Goal: Task Accomplishment & Management: Manage account settings

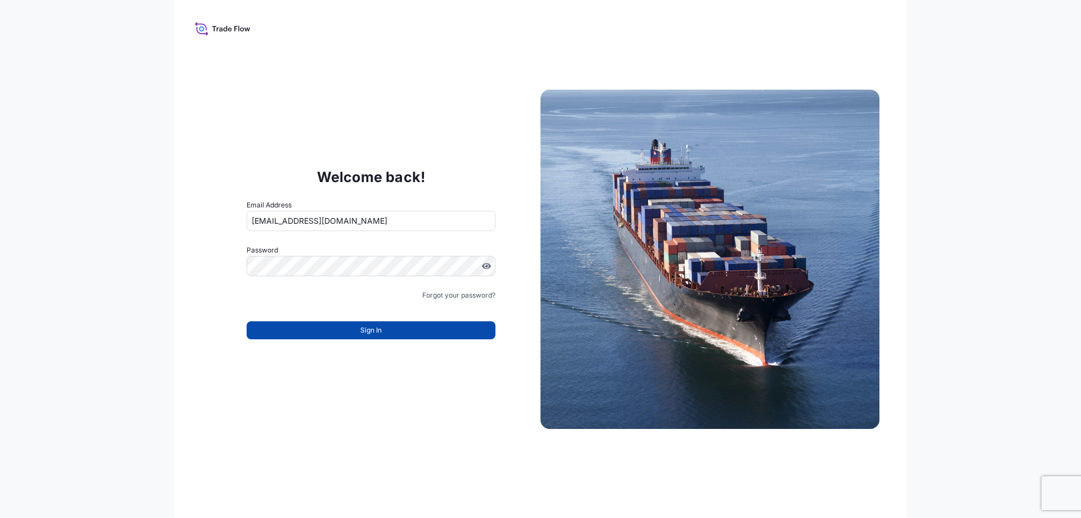
click at [353, 331] on button "Sign In" at bounding box center [371, 330] width 249 height 18
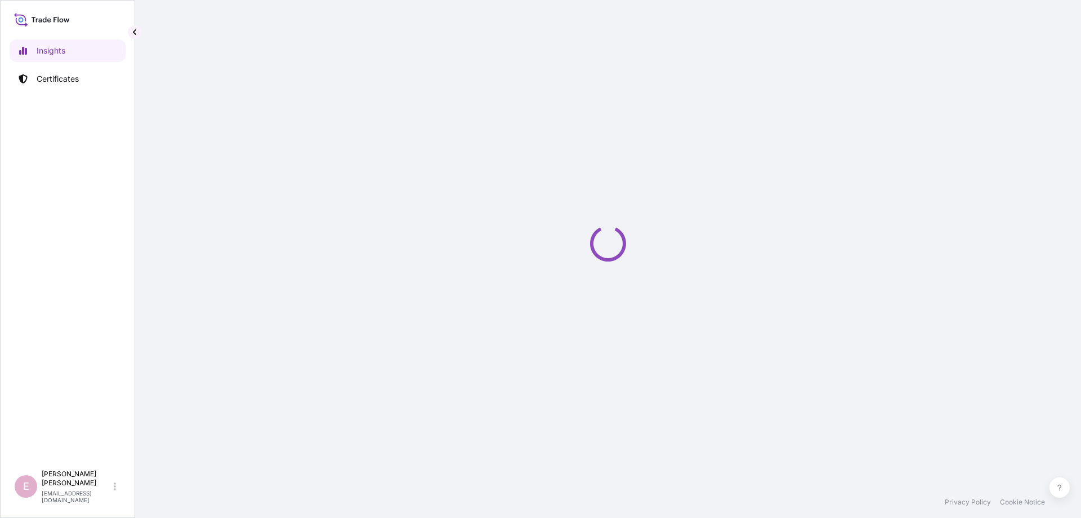
select select "2025"
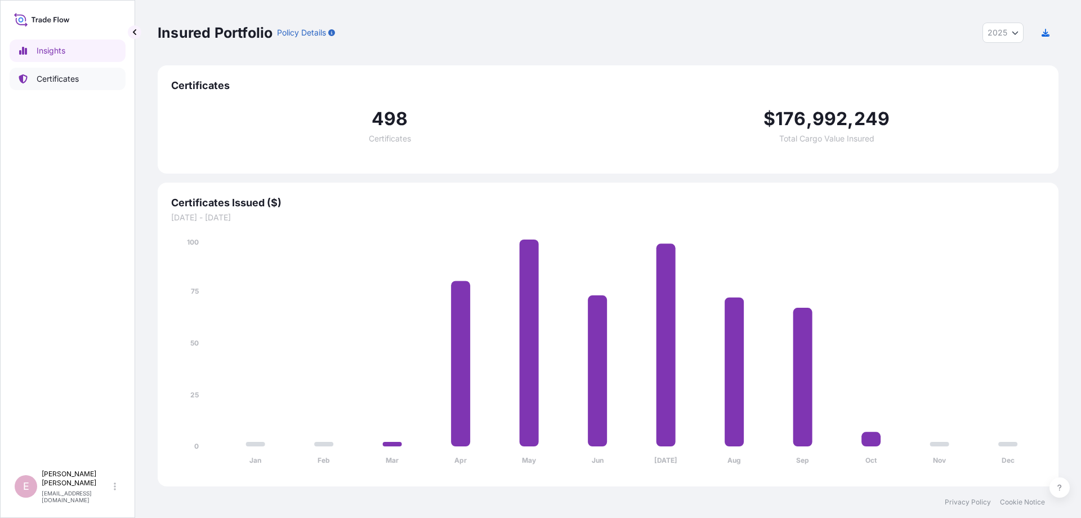
click at [39, 82] on p "Certificates" at bounding box center [58, 78] width 42 height 11
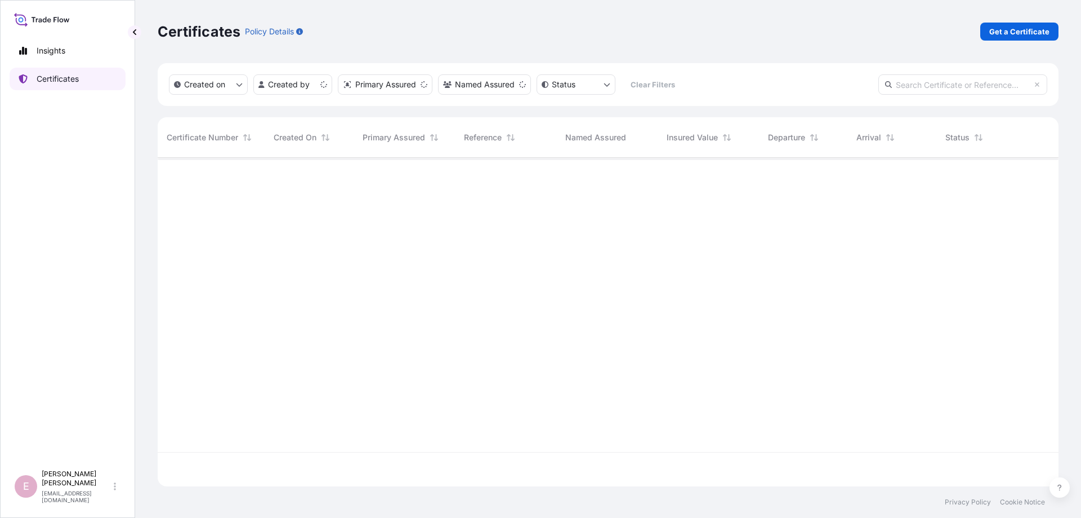
scroll to position [335, 901]
click at [939, 90] on input "text" at bounding box center [963, 84] width 169 height 20
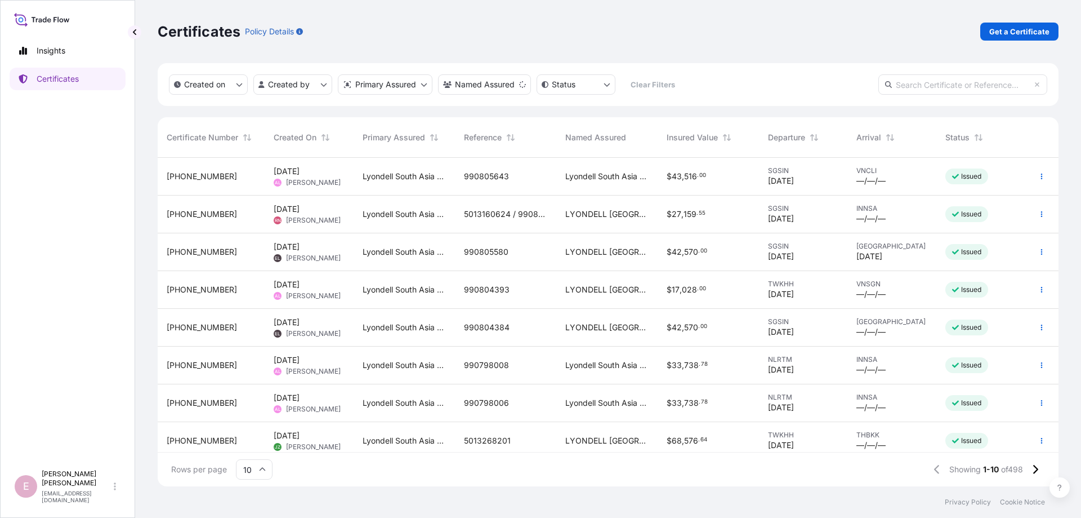
paste input "32022-494-1"
type input "32022-494-1"
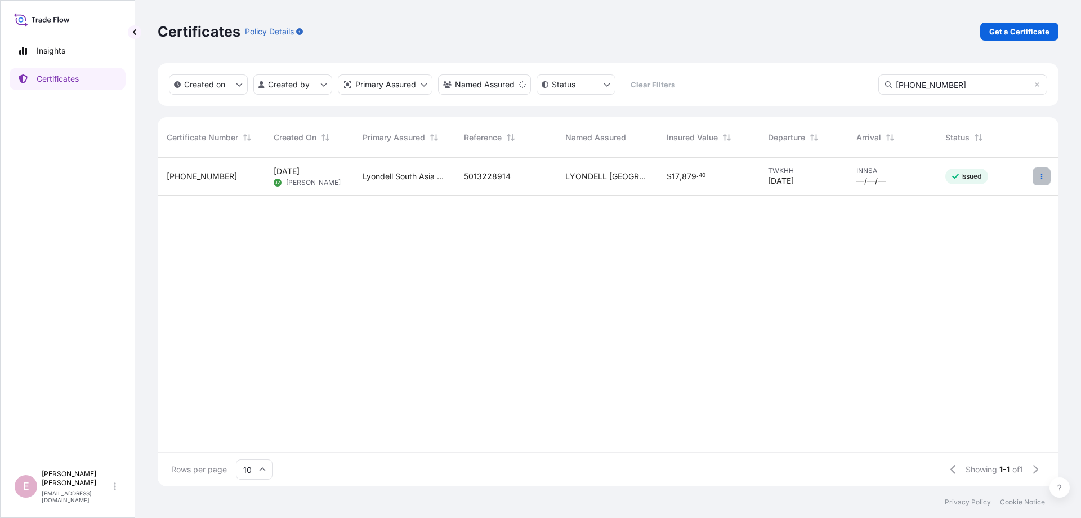
click at [1038, 177] on button "button" at bounding box center [1042, 176] width 18 height 18
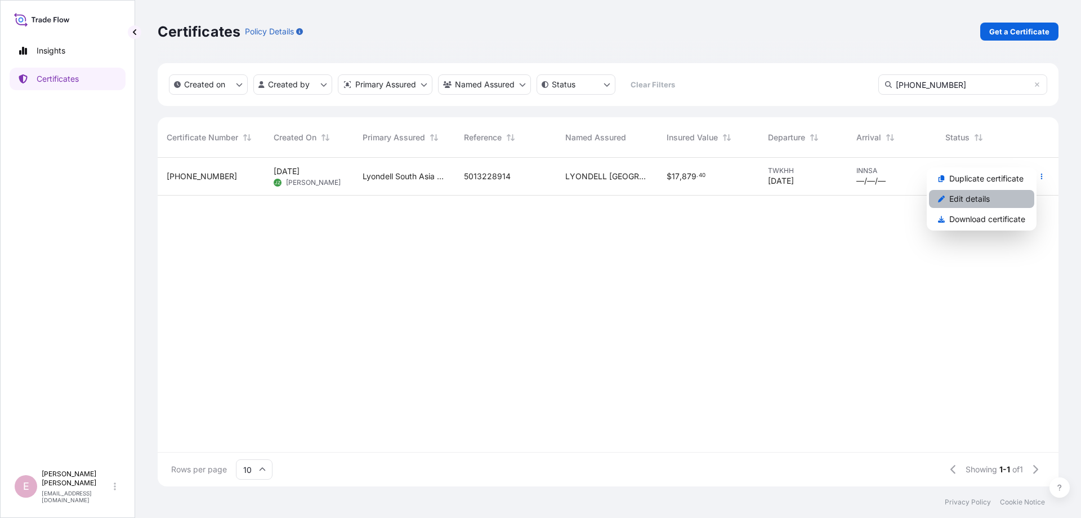
click at [977, 199] on p "Edit details" at bounding box center [970, 198] width 41 height 11
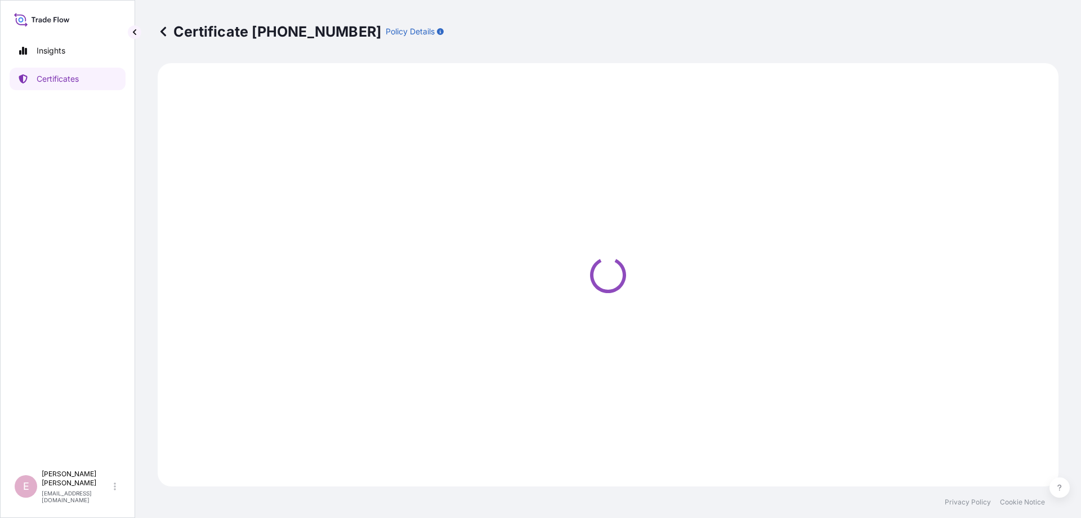
select select "Sea"
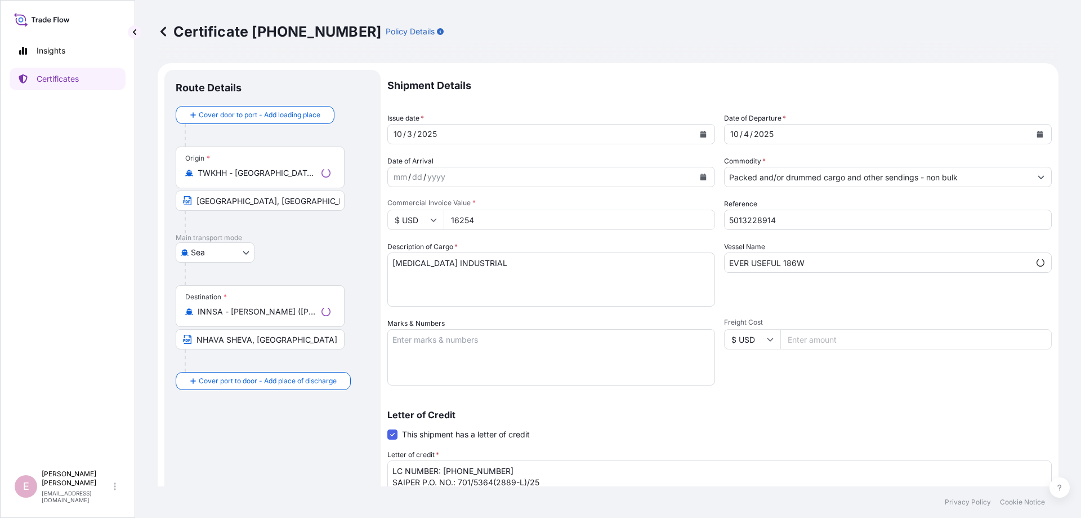
select select "32022"
click at [702, 137] on icon "Calendar" at bounding box center [704, 134] width 6 height 7
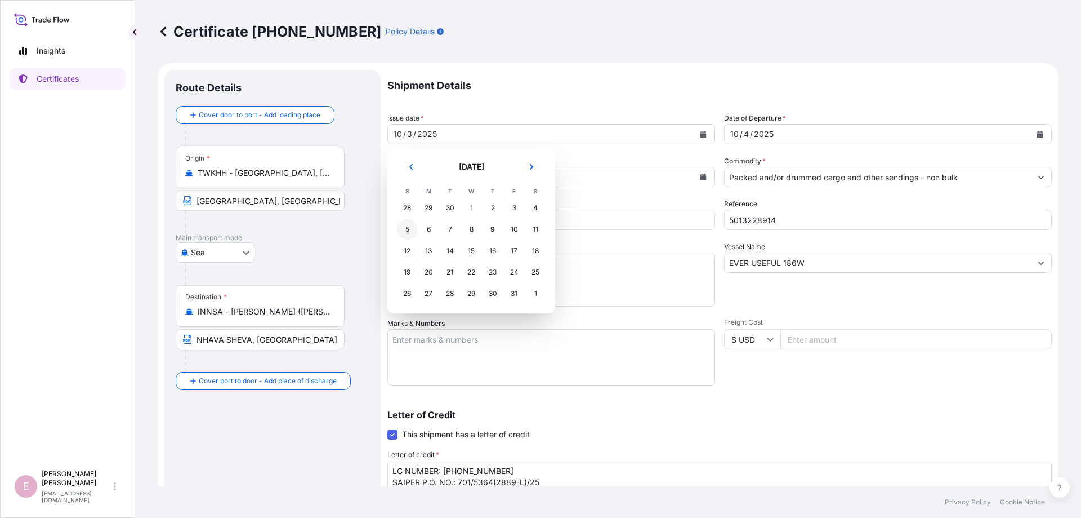
click at [408, 230] on div "5" at bounding box center [407, 229] width 20 height 20
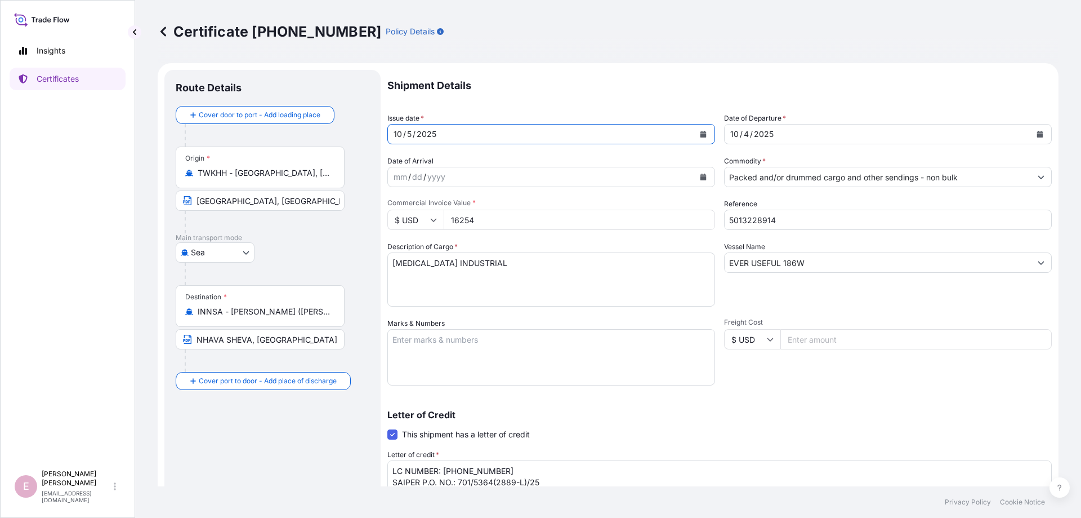
click at [1041, 136] on icon "Calendar" at bounding box center [1040, 134] width 6 height 7
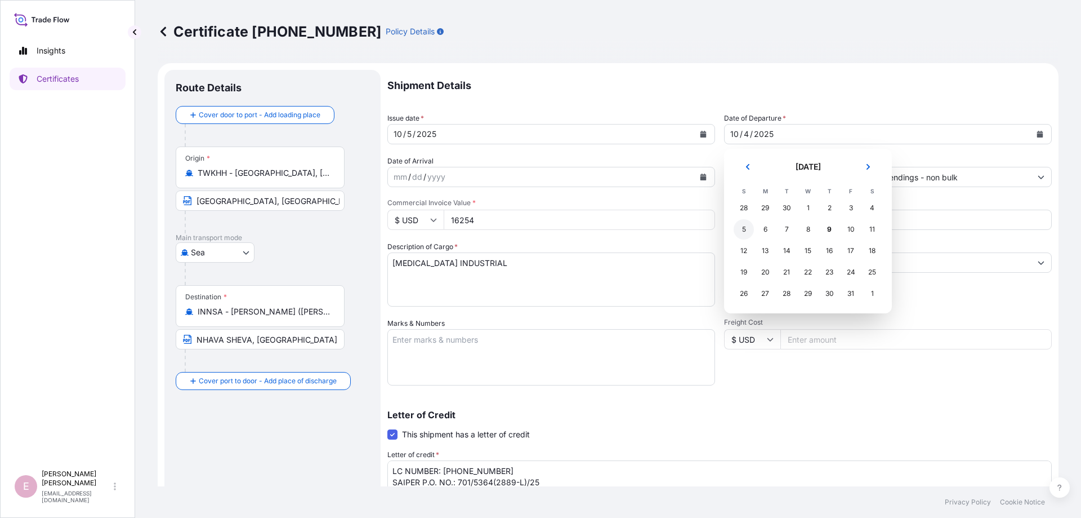
click at [745, 231] on div "5" at bounding box center [744, 229] width 20 height 20
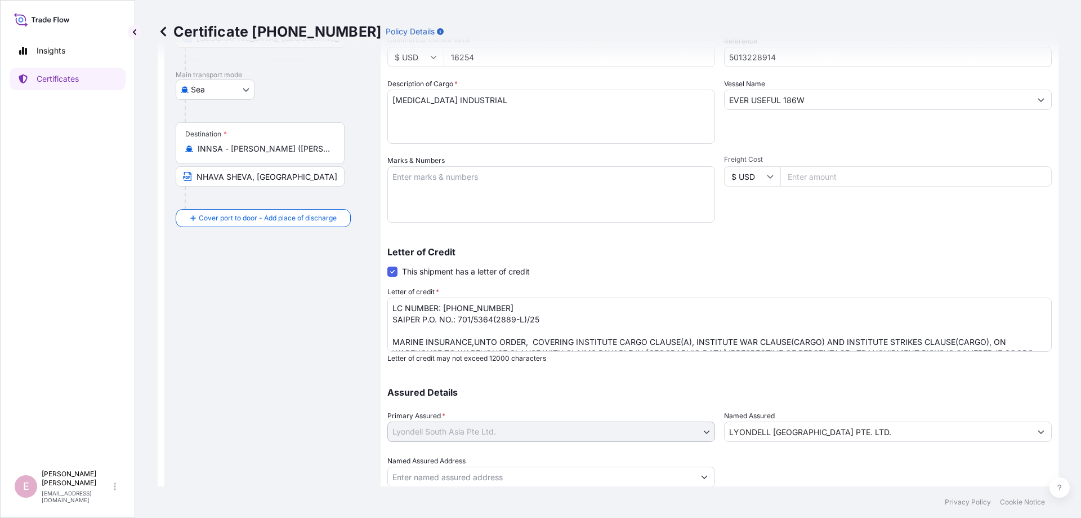
scroll to position [195, 0]
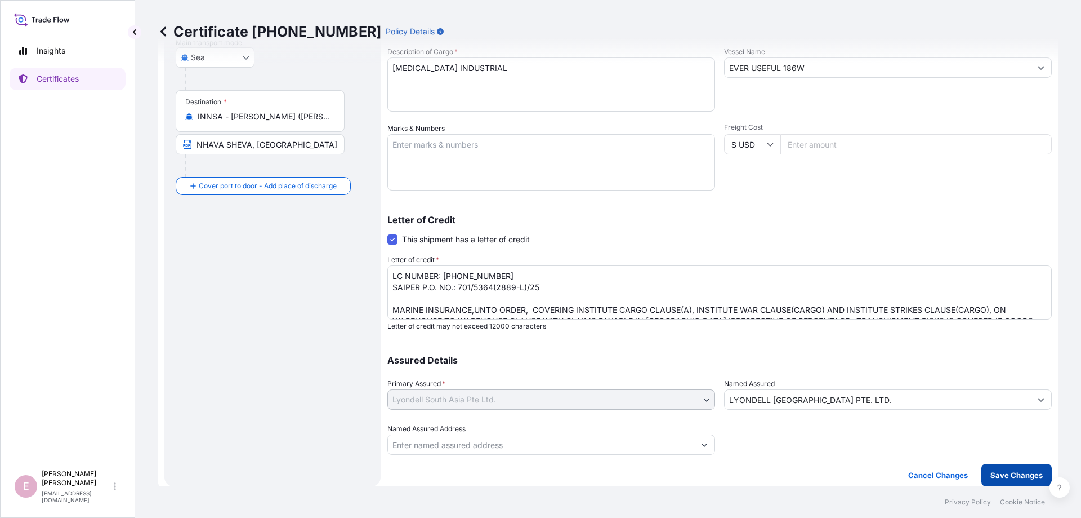
click at [1019, 476] on p "Save Changes" at bounding box center [1017, 474] width 52 height 11
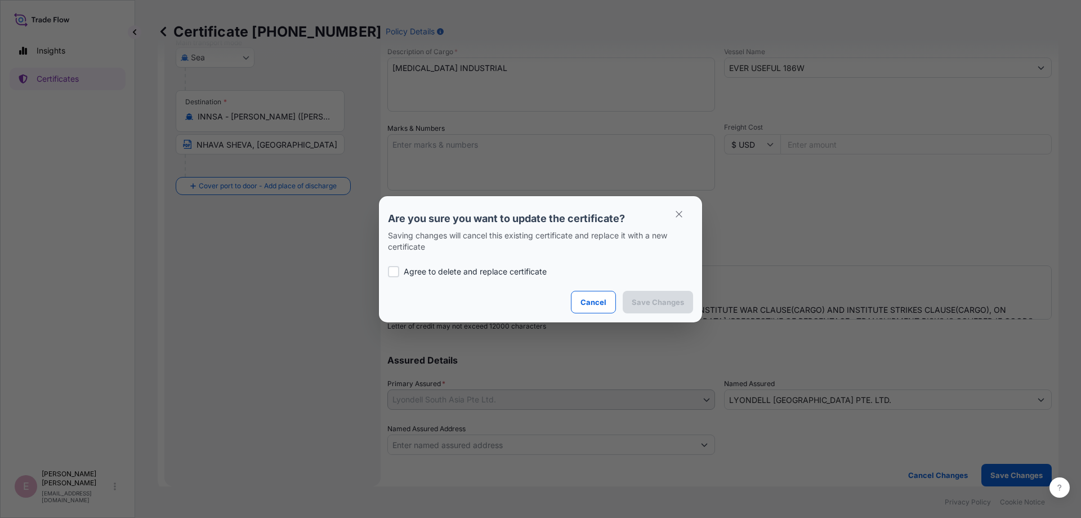
click at [393, 269] on div at bounding box center [393, 271] width 11 height 11
checkbox input "true"
click at [645, 302] on p "Save Changes" at bounding box center [658, 301] width 52 height 11
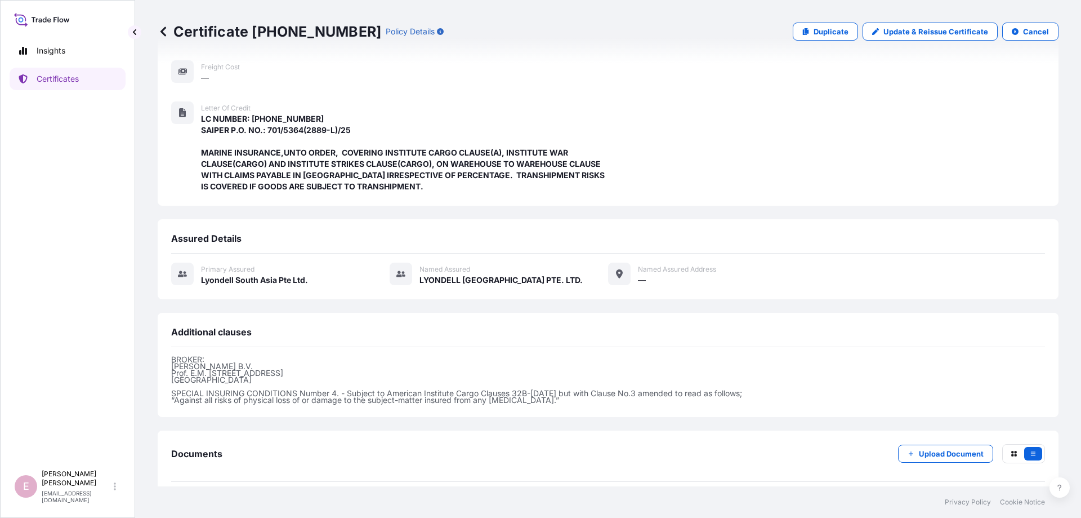
scroll to position [244, 0]
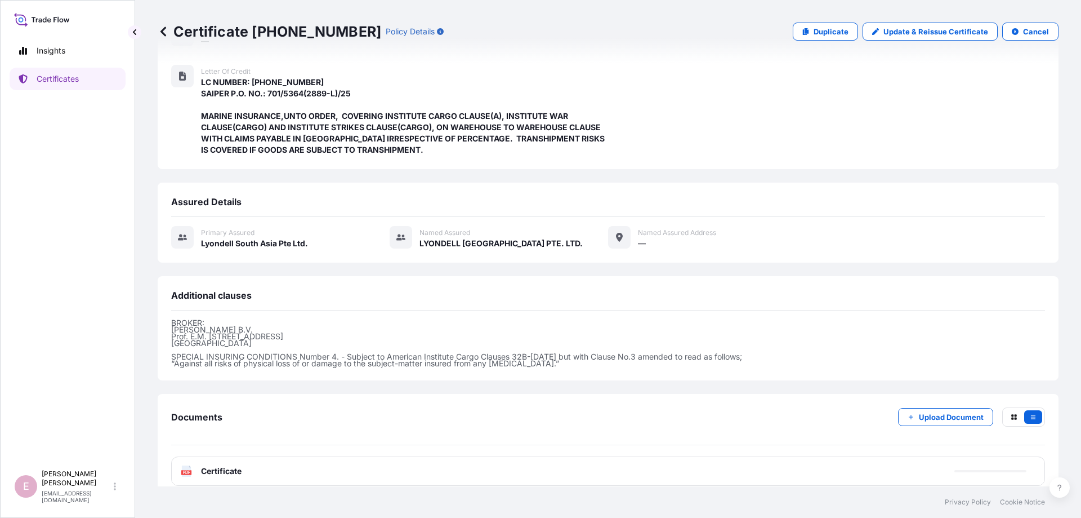
click at [180, 458] on div "PDF Certificate" at bounding box center [608, 470] width 874 height 29
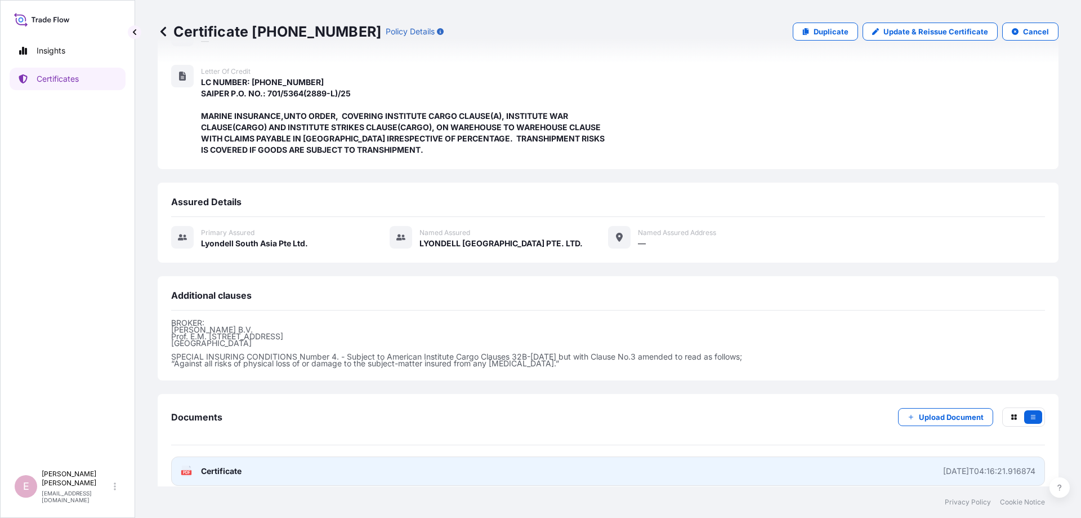
click at [191, 470] on rect at bounding box center [186, 472] width 10 height 5
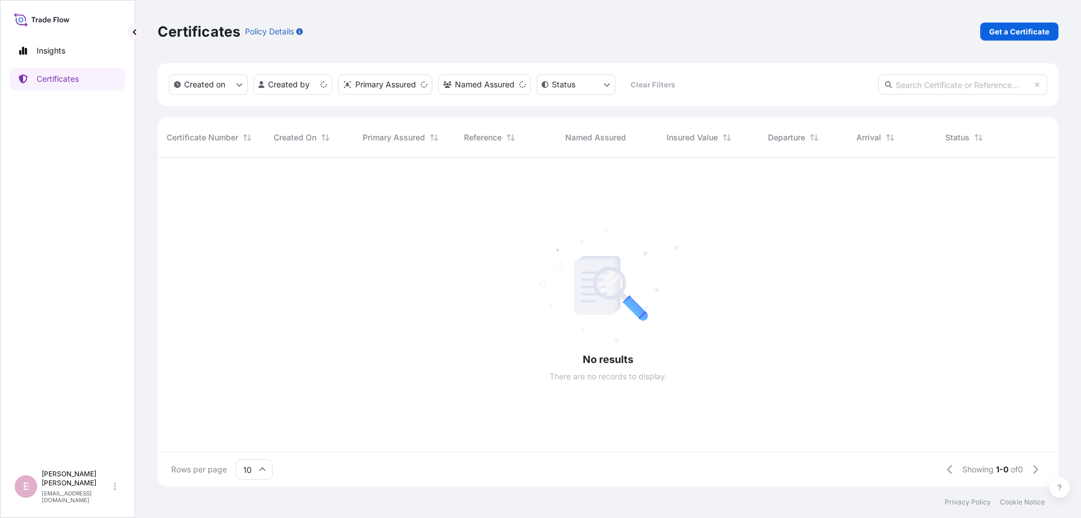
scroll to position [335, 901]
select select "2025"
